Goal: Information Seeking & Learning: Learn about a topic

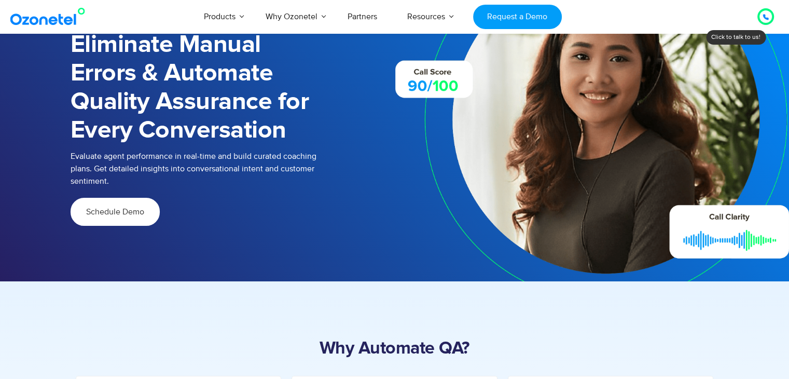
scroll to position [78, 0]
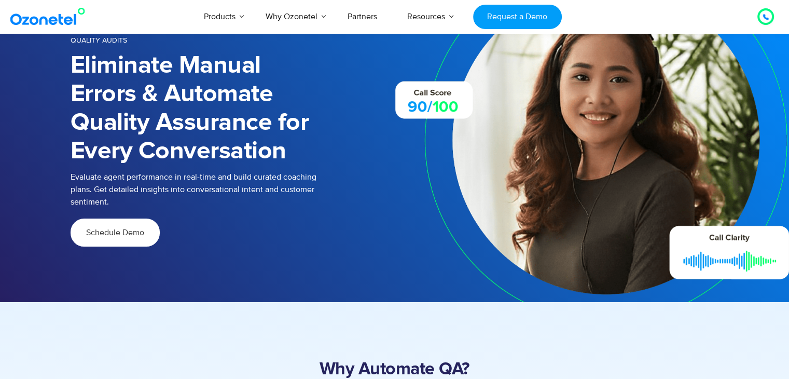
click at [396, 194] on img at bounding box center [592, 140] width 395 height 324
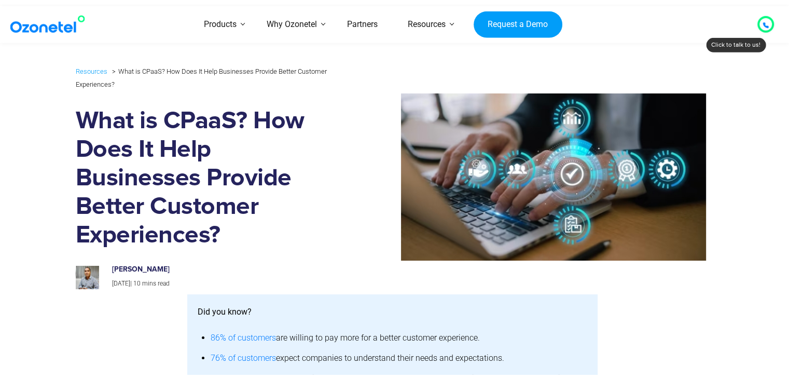
scroll to position [3364, 0]
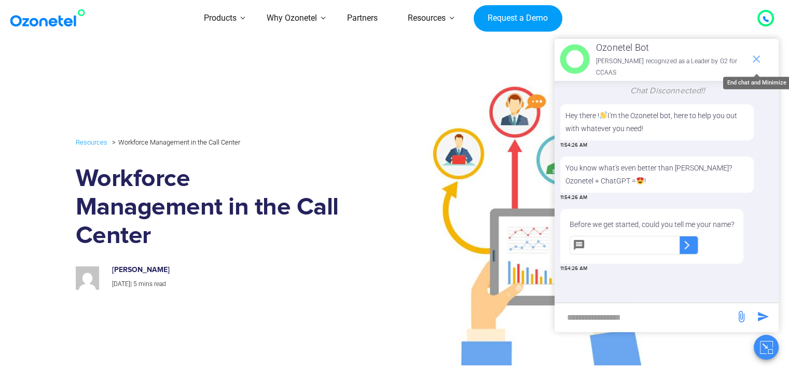
click at [757, 56] on icon "end chat or minimize" at bounding box center [756, 58] width 7 height 7
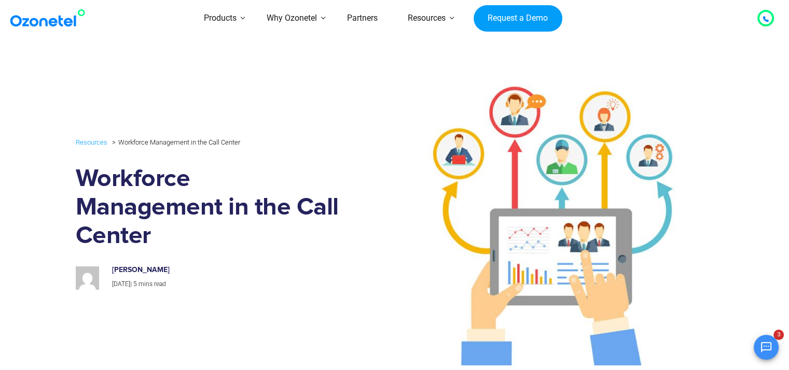
scroll to position [152, 0]
